Goal: Task Accomplishment & Management: Manage account settings

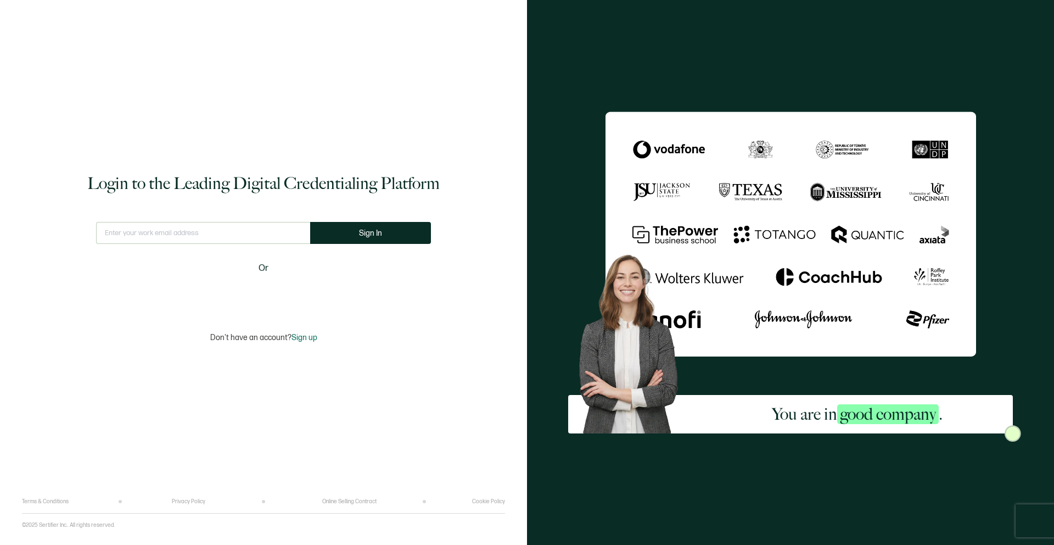
click at [233, 238] on input "text" at bounding box center [203, 233] width 214 height 22
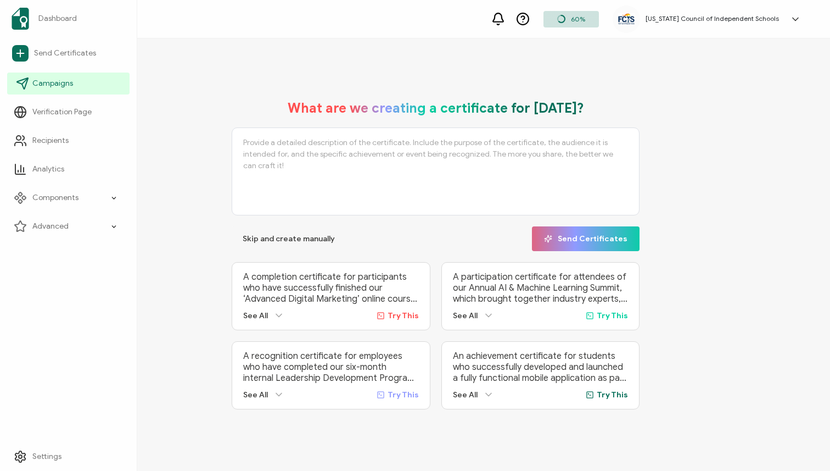
click at [63, 90] on link "Campaigns" at bounding box center [68, 83] width 122 height 22
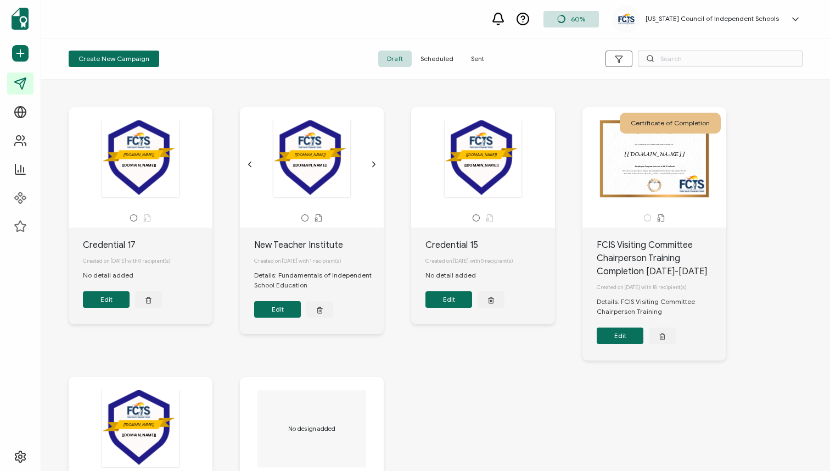
click at [429, 55] on span "Scheduled" at bounding box center [437, 59] width 51 height 16
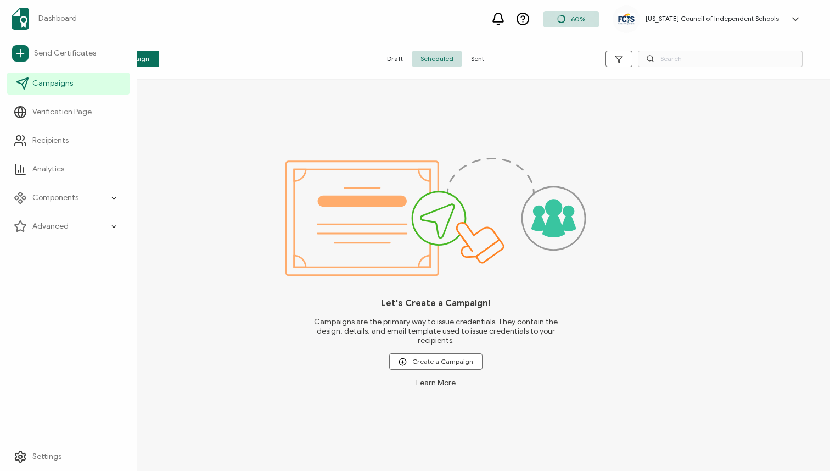
click at [71, 84] on span "Campaigns" at bounding box center [52, 83] width 41 height 11
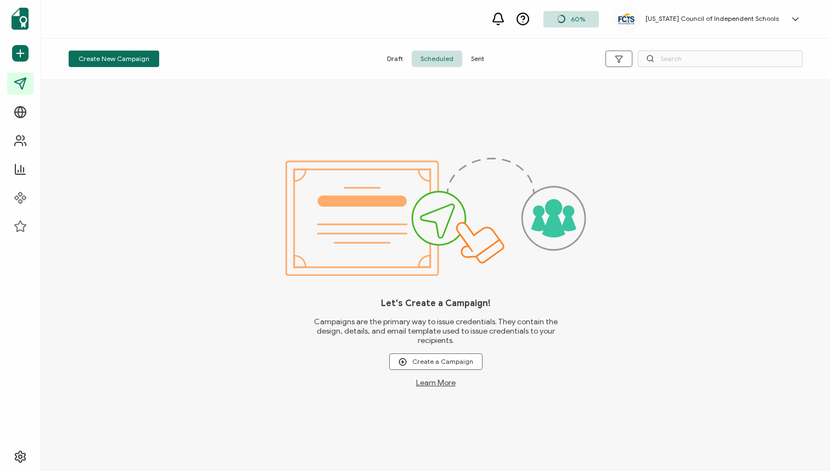
click at [396, 57] on span "Draft" at bounding box center [394, 59] width 33 height 16
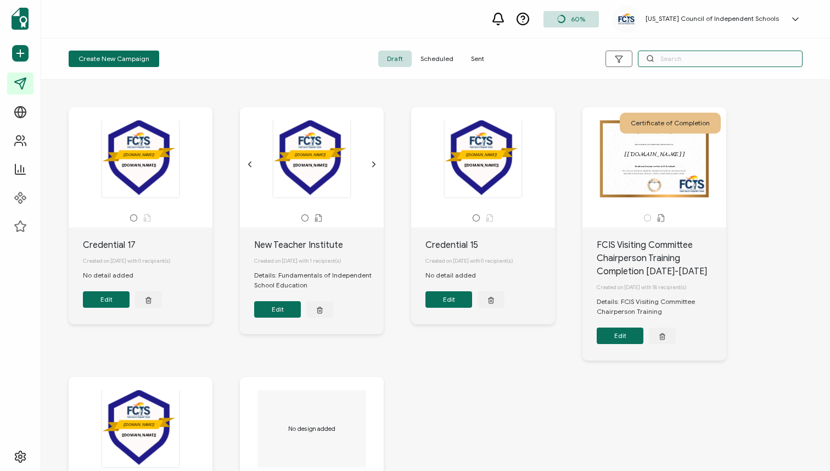
click at [662, 57] on input "text" at bounding box center [720, 59] width 165 height 16
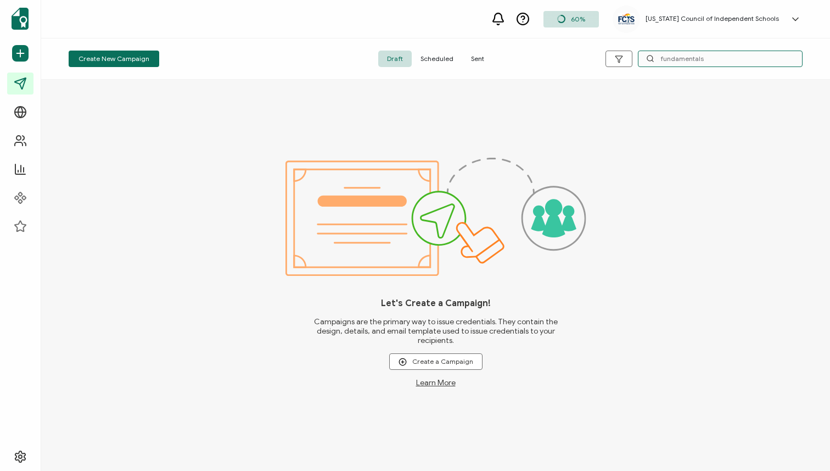
type input "fundamentals"
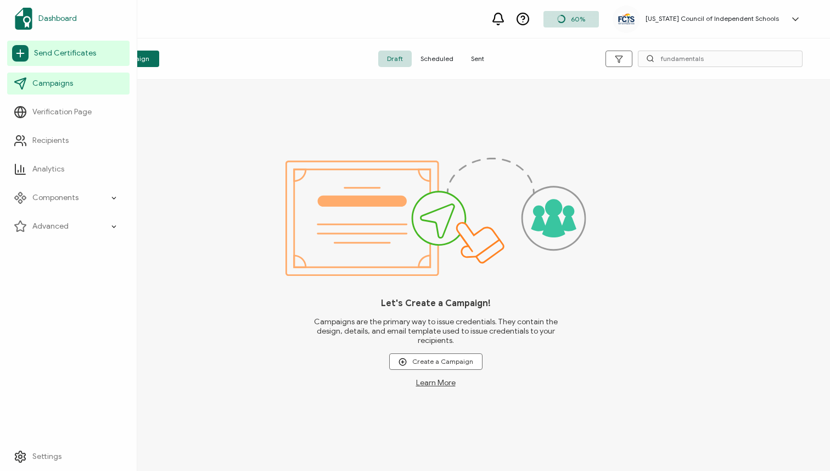
click at [51, 18] on span "Dashboard" at bounding box center [57, 18] width 38 height 11
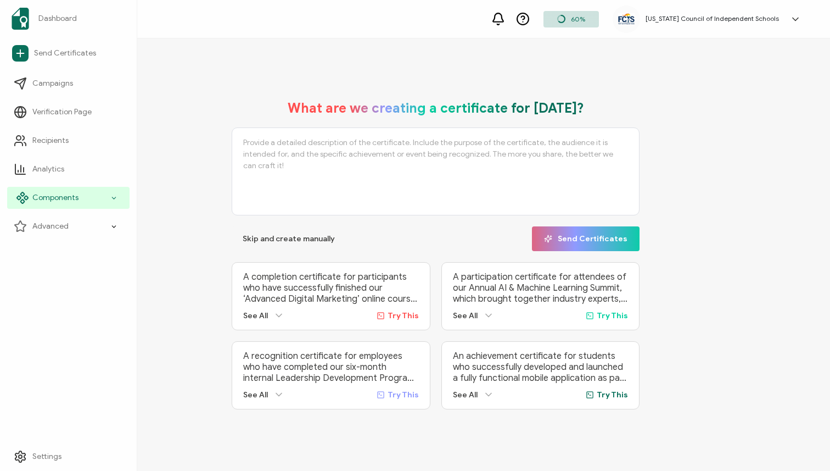
click at [46, 202] on span "Components" at bounding box center [55, 197] width 46 height 11
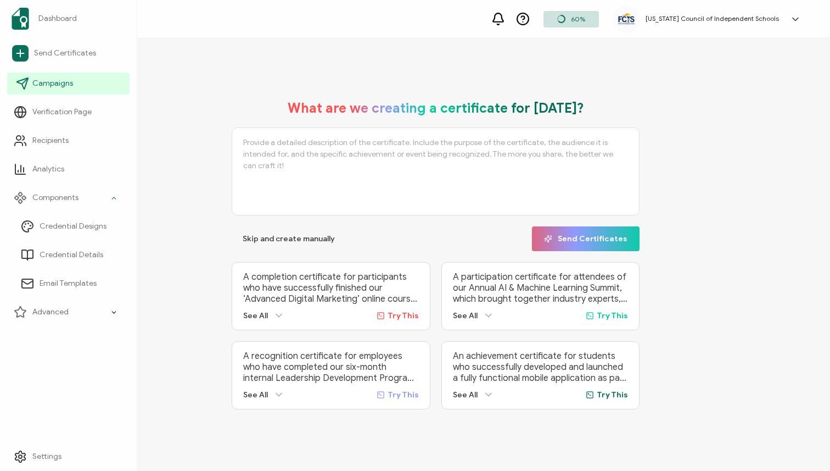
click at [46, 87] on span "Campaigns" at bounding box center [52, 83] width 41 height 11
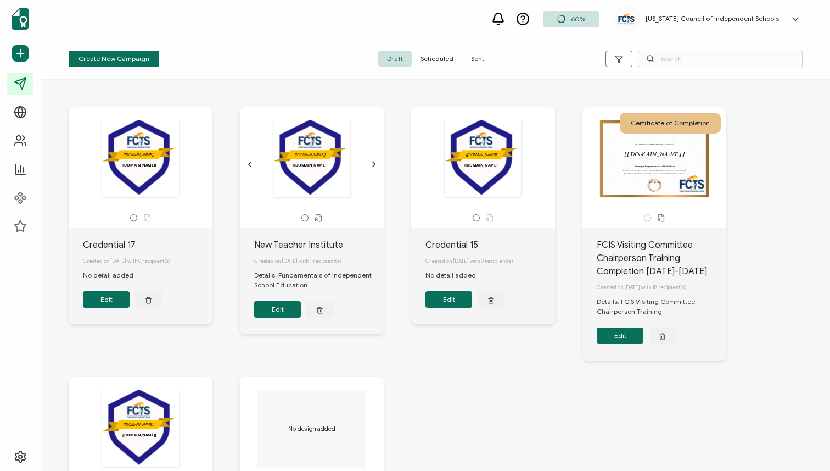
click at [279, 310] on button "Edit" at bounding box center [277, 309] width 47 height 16
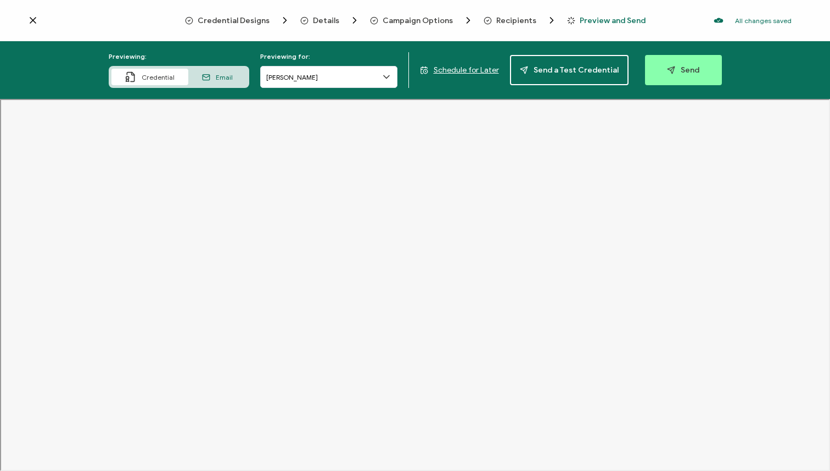
click at [389, 75] on icon at bounding box center [386, 76] width 11 height 11
click at [403, 18] on span "Campaign Options" at bounding box center [418, 20] width 70 height 8
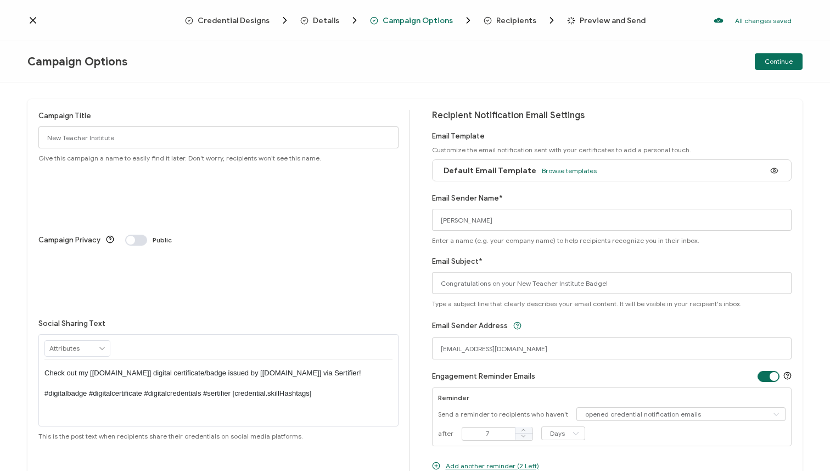
click at [36, 21] on icon at bounding box center [32, 20] width 11 height 11
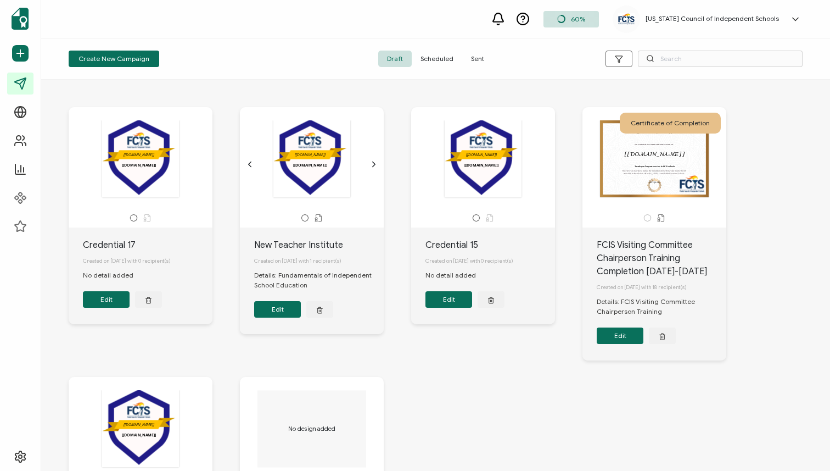
click at [233, 73] on div "Create New Campaign Draft Scheduled Sent" at bounding box center [435, 58] width 789 height 41
click at [372, 164] on icon "chevron forward outline" at bounding box center [374, 164] width 9 height 9
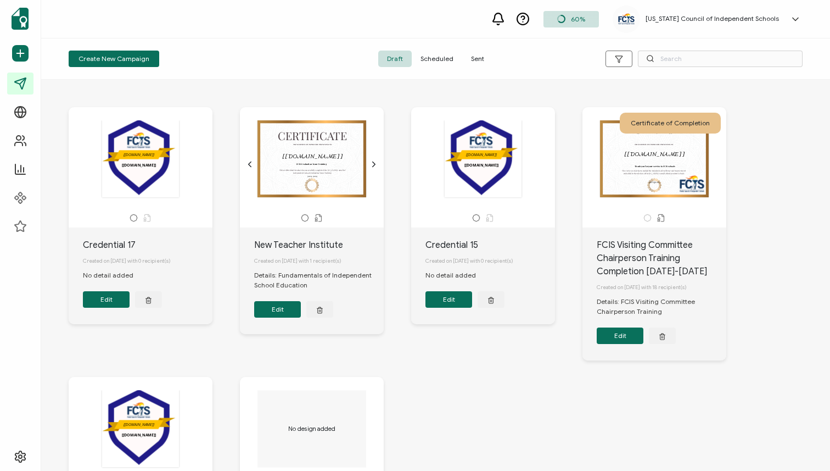
click at [432, 59] on span "Scheduled" at bounding box center [437, 59] width 51 height 16
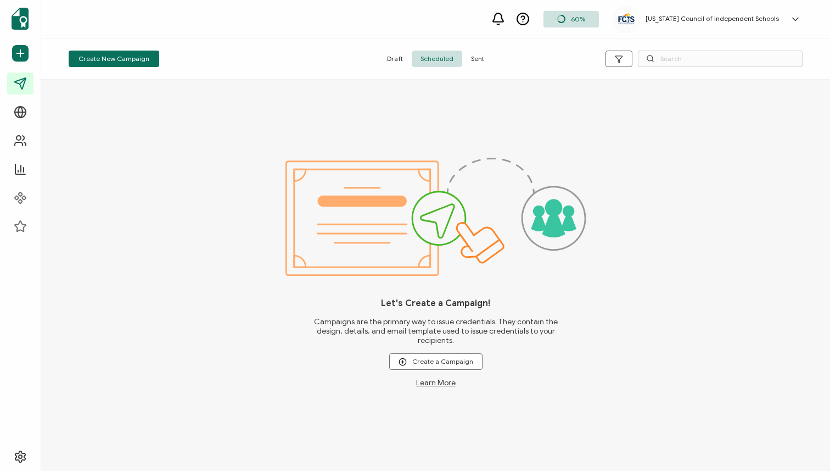
click at [392, 62] on span "Draft" at bounding box center [394, 59] width 33 height 16
